Goal: Task Accomplishment & Management: Manage account settings

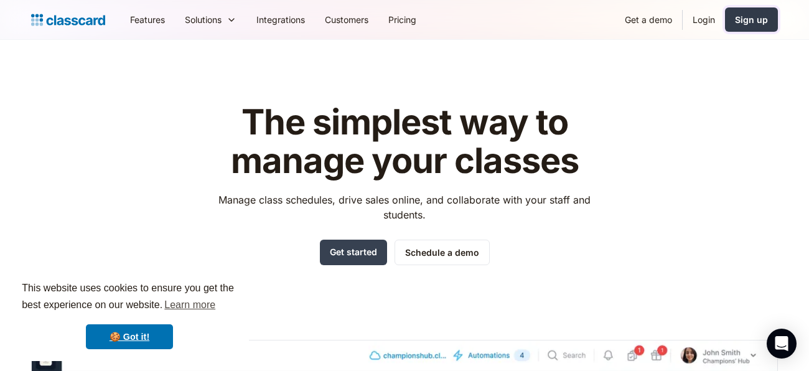
click at [761, 22] on div "Sign up" at bounding box center [751, 19] width 33 height 13
click at [706, 14] on link "Login" at bounding box center [704, 20] width 42 height 28
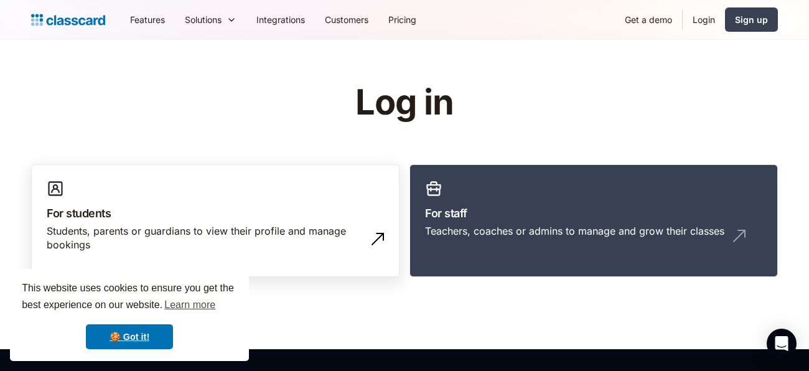
click at [105, 214] on h3 "For students" at bounding box center [215, 213] width 337 height 17
